Goal: Check status: Check status

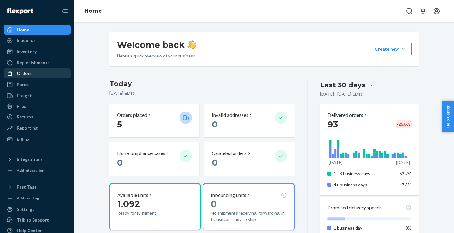
click at [47, 75] on div "Orders" at bounding box center [37, 73] width 66 height 9
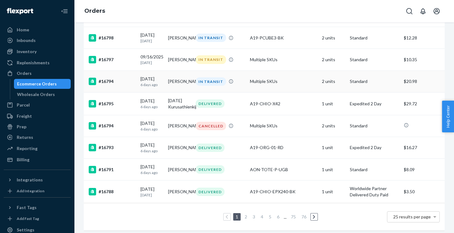
scroll to position [447, 0]
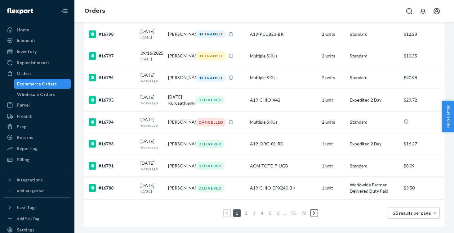
click at [244, 215] on link "2" at bounding box center [246, 212] width 5 height 5
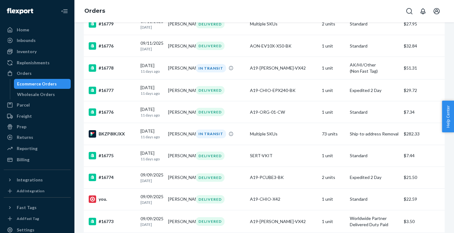
scroll to position [187, 0]
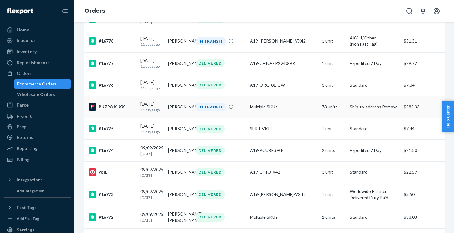
click at [118, 110] on div "BKZP8IKJXX" at bounding box center [112, 106] width 47 height 7
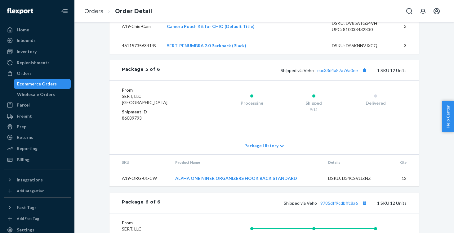
scroll to position [1116, 0]
click at [209, 181] on link "ALPHA ONE NINER ORGANIZERS HOOK BACK STANDARD" at bounding box center [236, 178] width 122 height 5
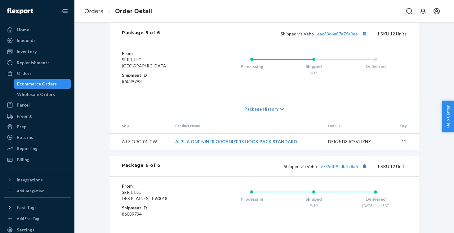
scroll to position [1103, 0]
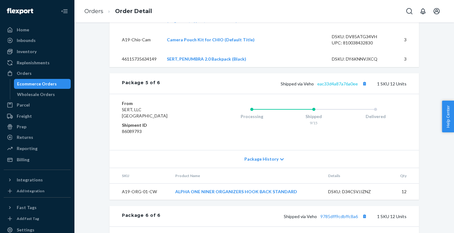
click at [347, 86] on link "eac33d4a87a76a0ee" at bounding box center [337, 83] width 41 height 5
